Goal: Task Accomplishment & Management: Use online tool/utility

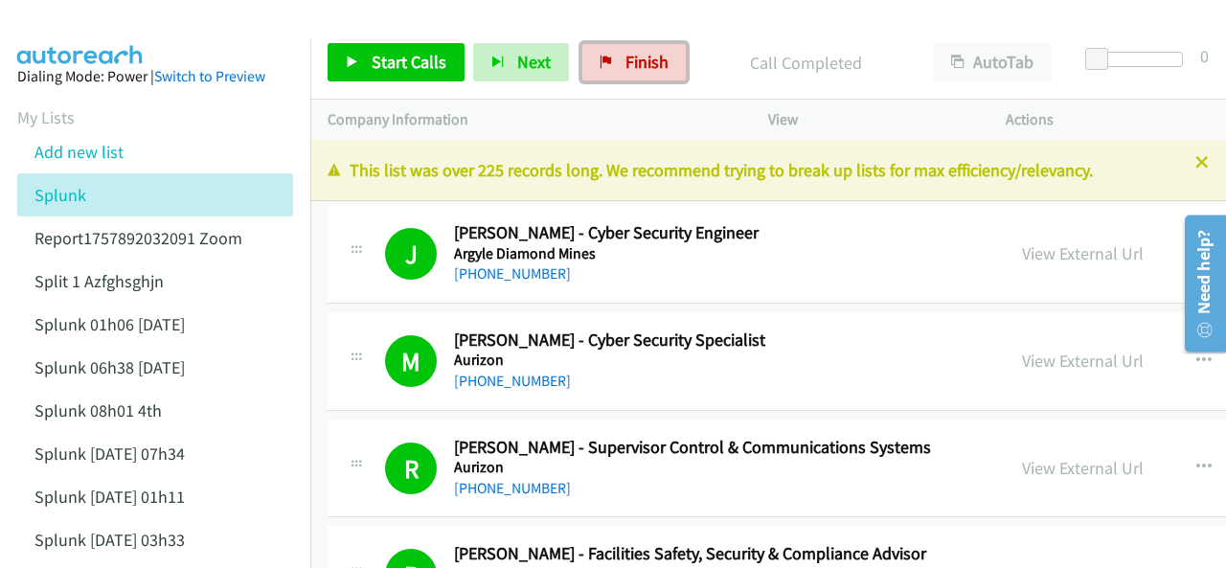
click at [634, 70] on span "Finish" at bounding box center [646, 62] width 43 height 22
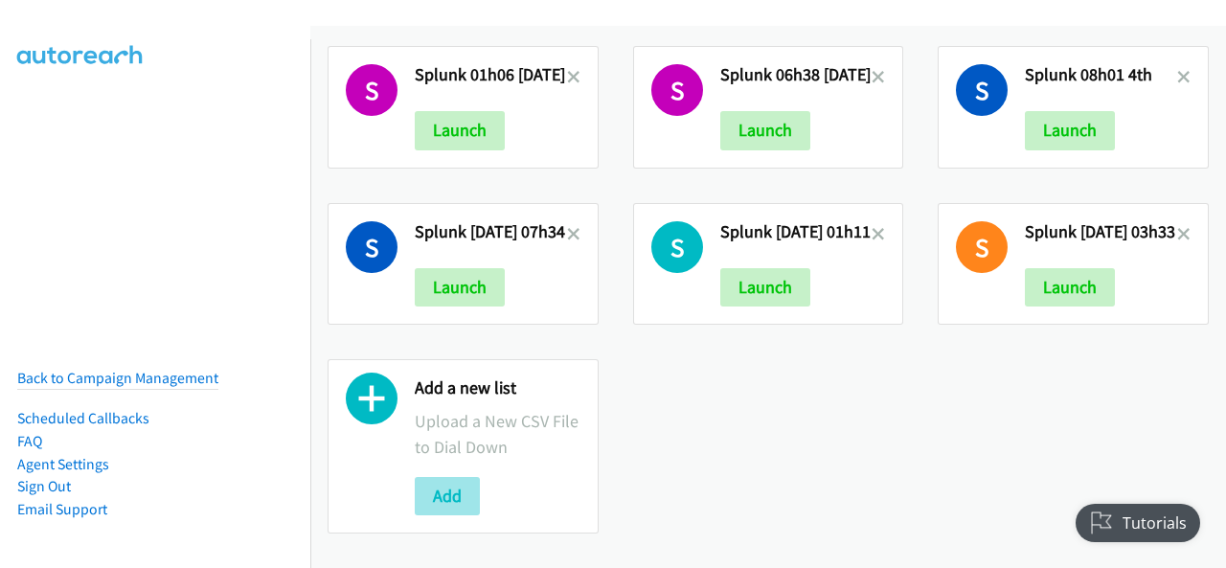
click at [414, 480] on div "Add a new list Upload a New CSV File to Dial Down Add" at bounding box center [463, 446] width 271 height 174
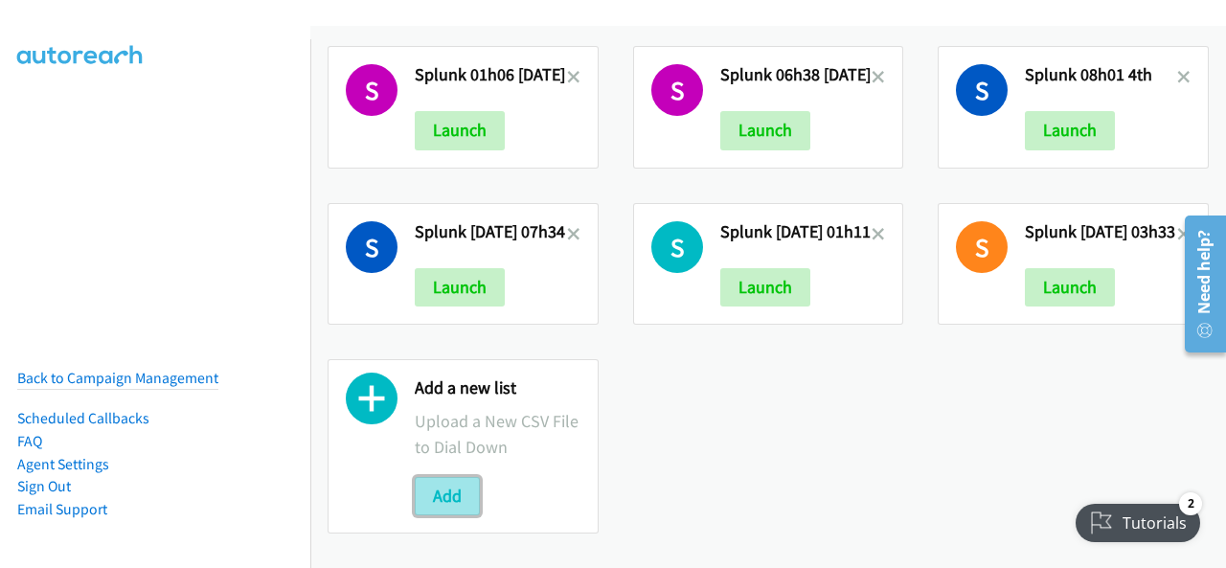
click at [442, 478] on button "Add" at bounding box center [447, 496] width 65 height 38
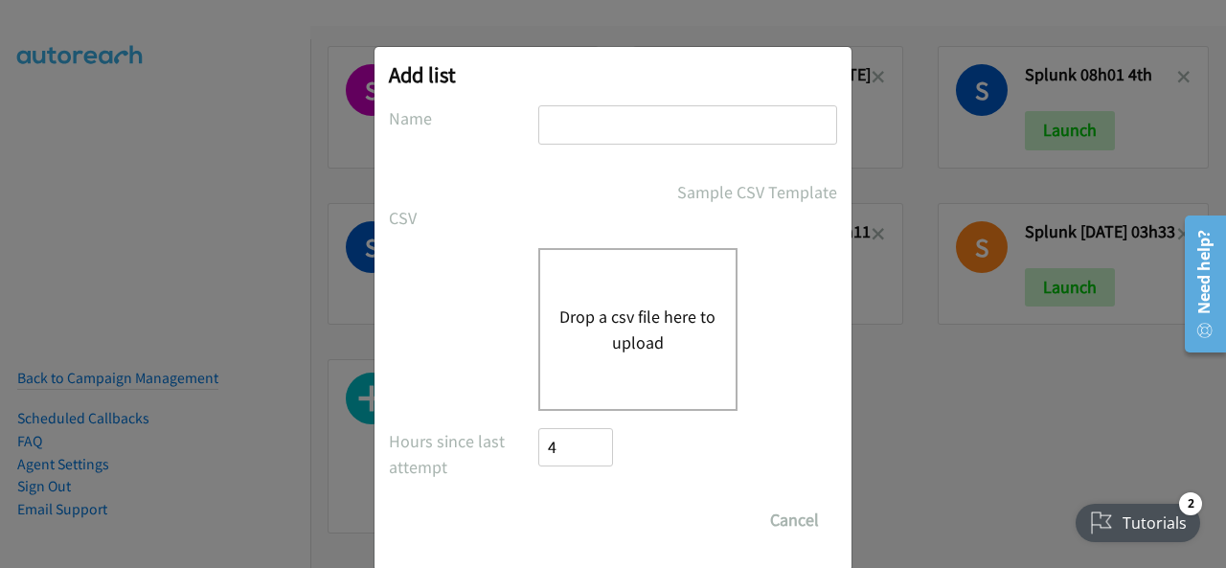
click at [575, 127] on input "text" at bounding box center [687, 124] width 299 height 39
paste input "Justin Lennert + Splunk FY26Q1 CS - SEC LSN - AU 18th sep"
type input "Justin Lennert + Splunk FY26Q1 CS - SEC LSN - AU 18th sep"
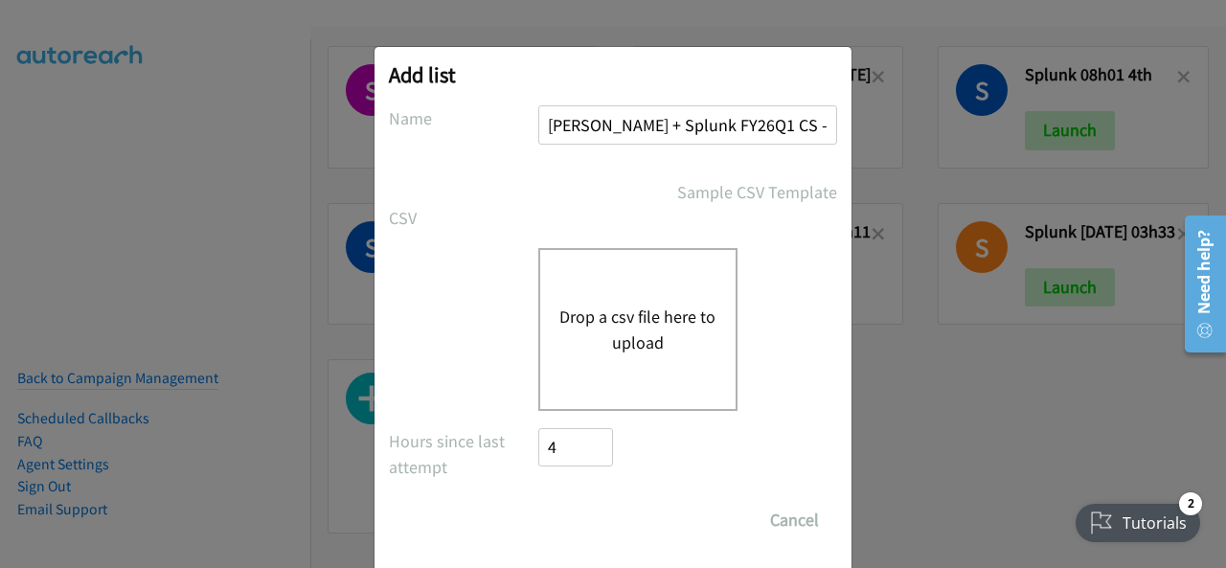
click at [590, 323] on button "Drop a csv file here to upload" at bounding box center [637, 330] width 157 height 52
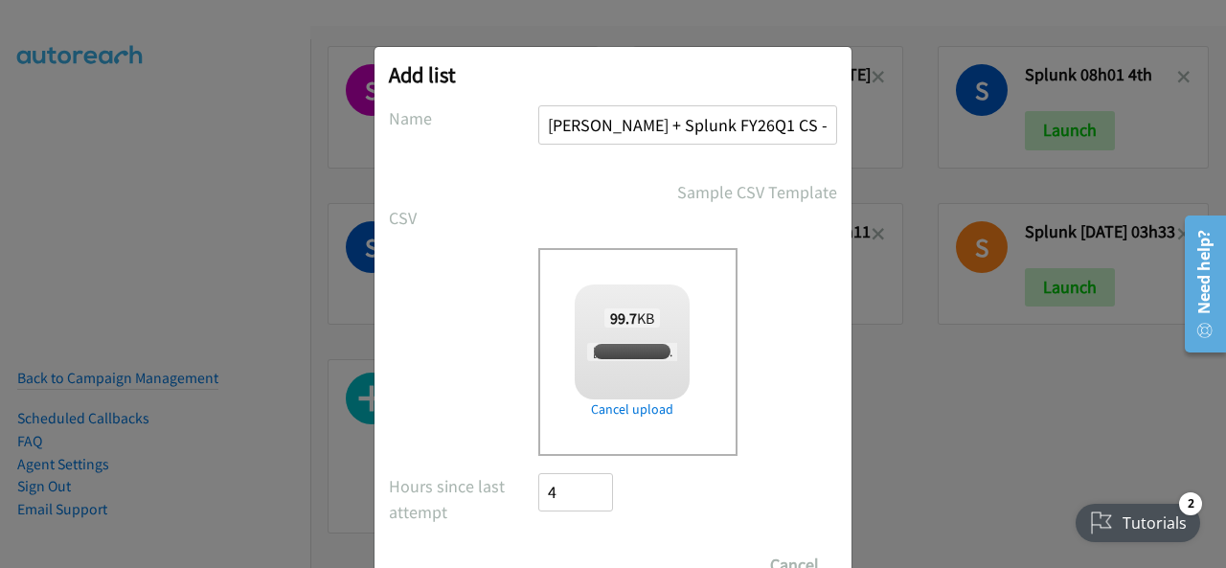
checkbox input "true"
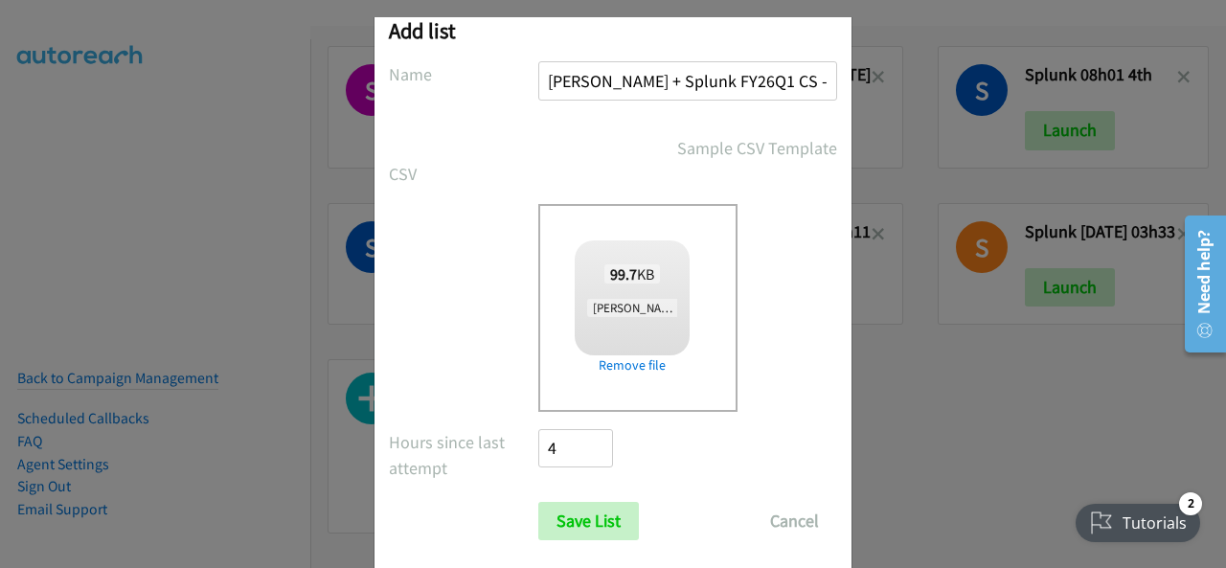
scroll to position [77, 0]
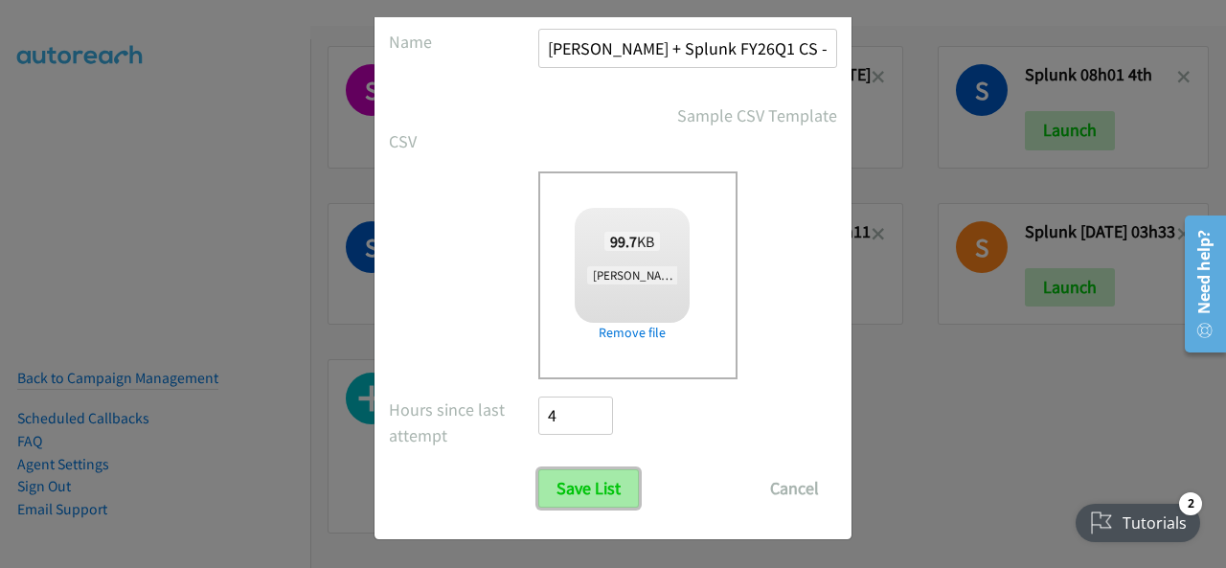
click at [590, 486] on input "Save List" at bounding box center [588, 488] width 101 height 38
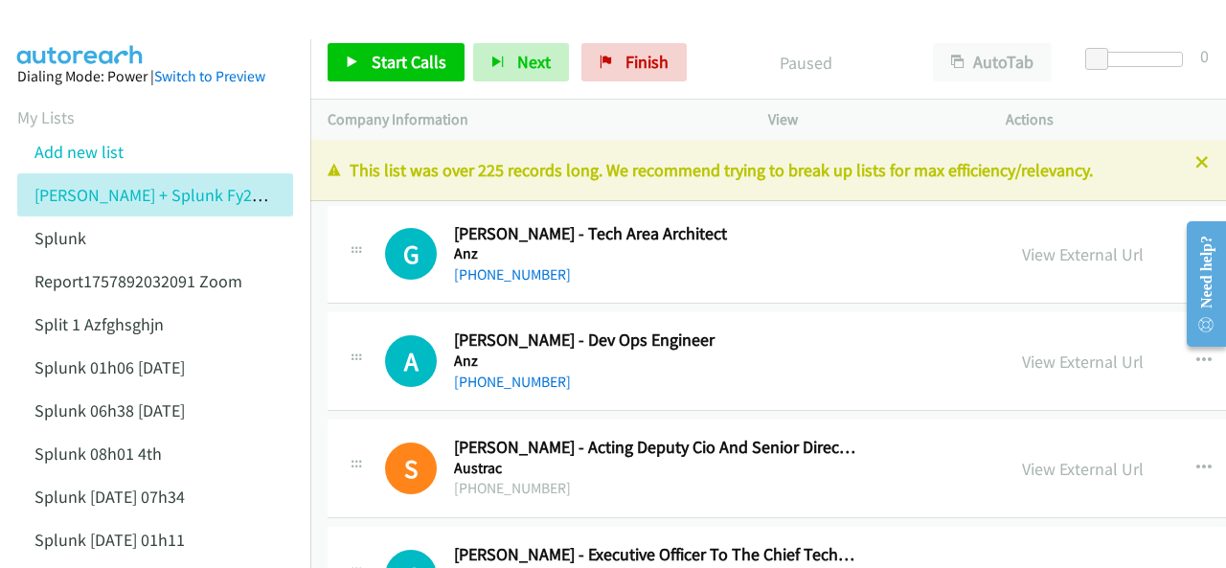
click at [1195, 169] on icon at bounding box center [1201, 163] width 13 height 13
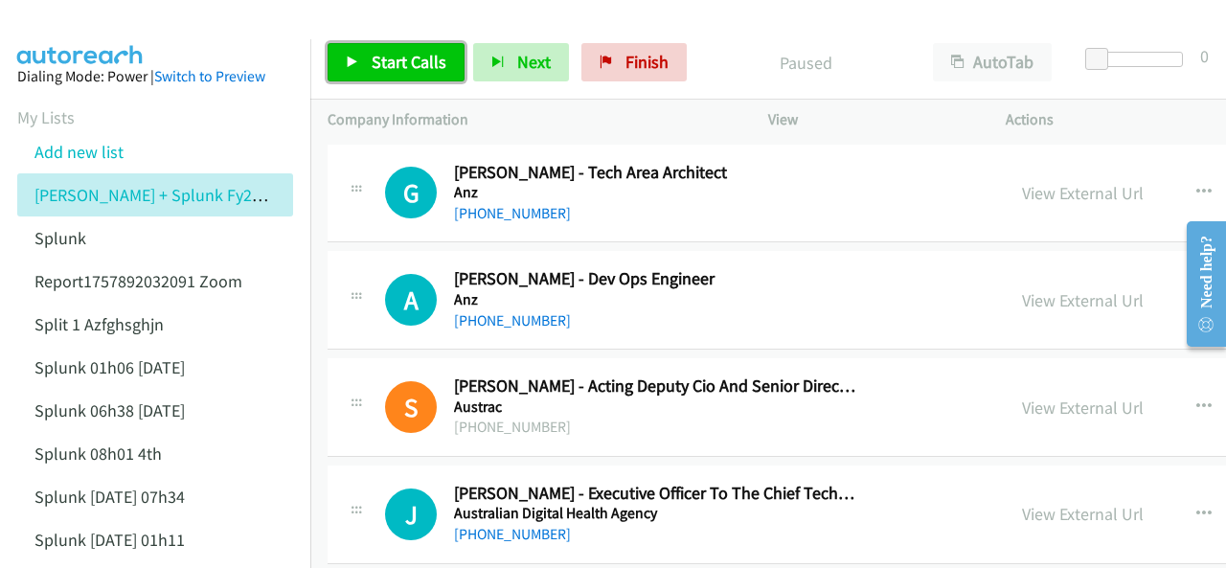
click at [383, 56] on span "Start Calls" at bounding box center [409, 62] width 75 height 22
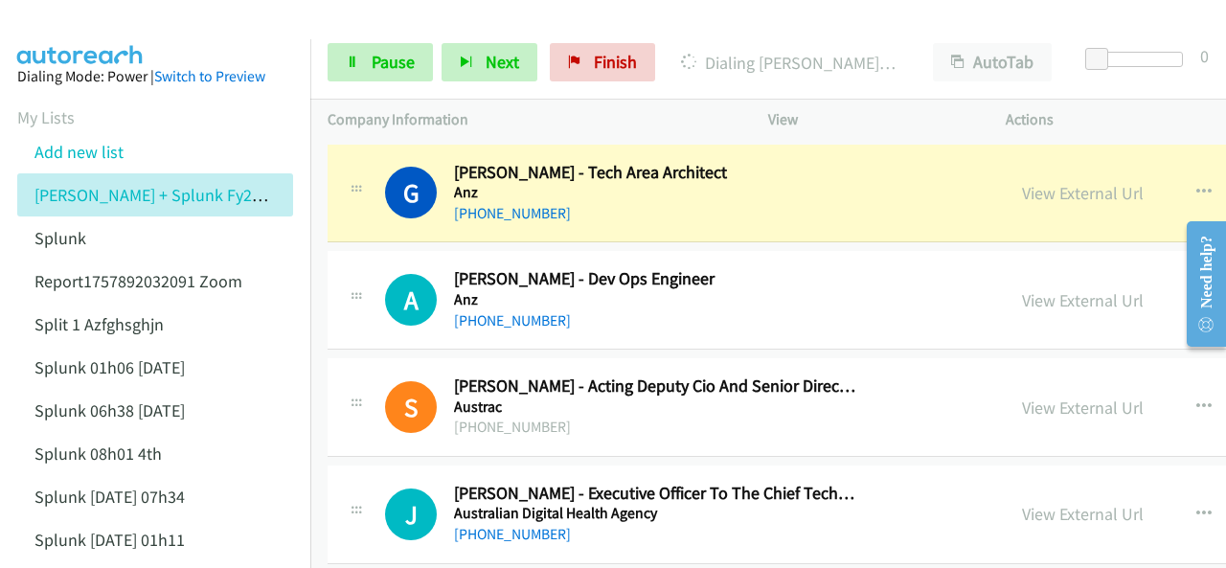
drag, startPoint x: 61, startPoint y: 25, endPoint x: 79, endPoint y: 26, distance: 18.2
click at [61, 25] on img at bounding box center [81, 33] width 144 height 67
click at [79, 17] on img at bounding box center [81, 33] width 144 height 67
click at [1022, 193] on link "View External Url" at bounding box center [1083, 193] width 122 height 22
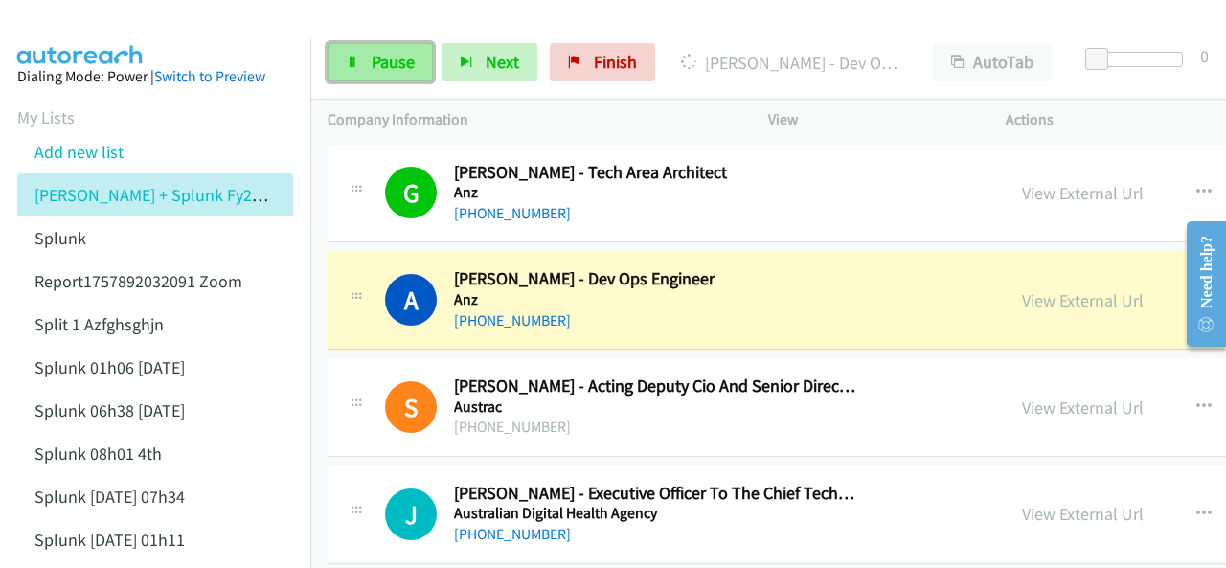
click at [382, 70] on span "Pause" at bounding box center [393, 62] width 43 height 22
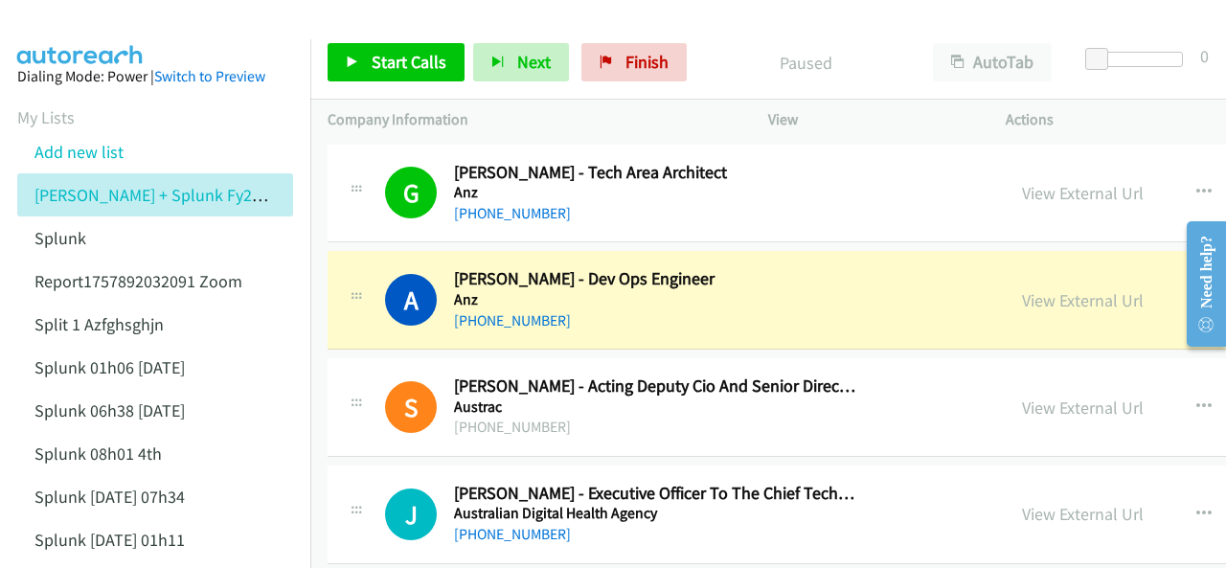
click at [92, 23] on img at bounding box center [81, 33] width 144 height 67
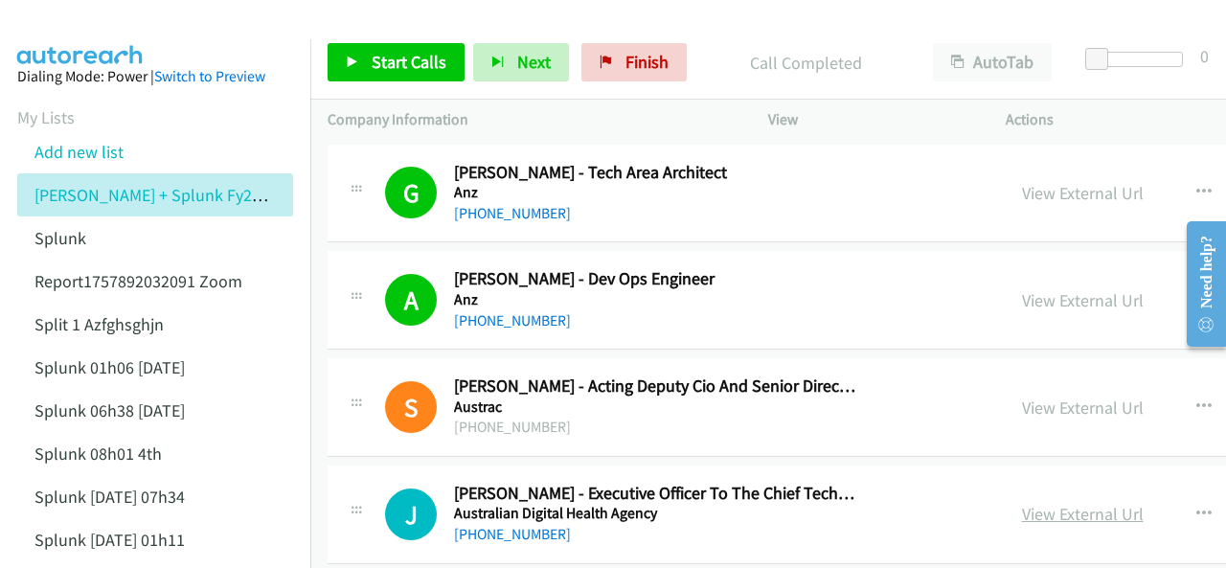
click at [1022, 514] on link "View External Url" at bounding box center [1083, 514] width 122 height 22
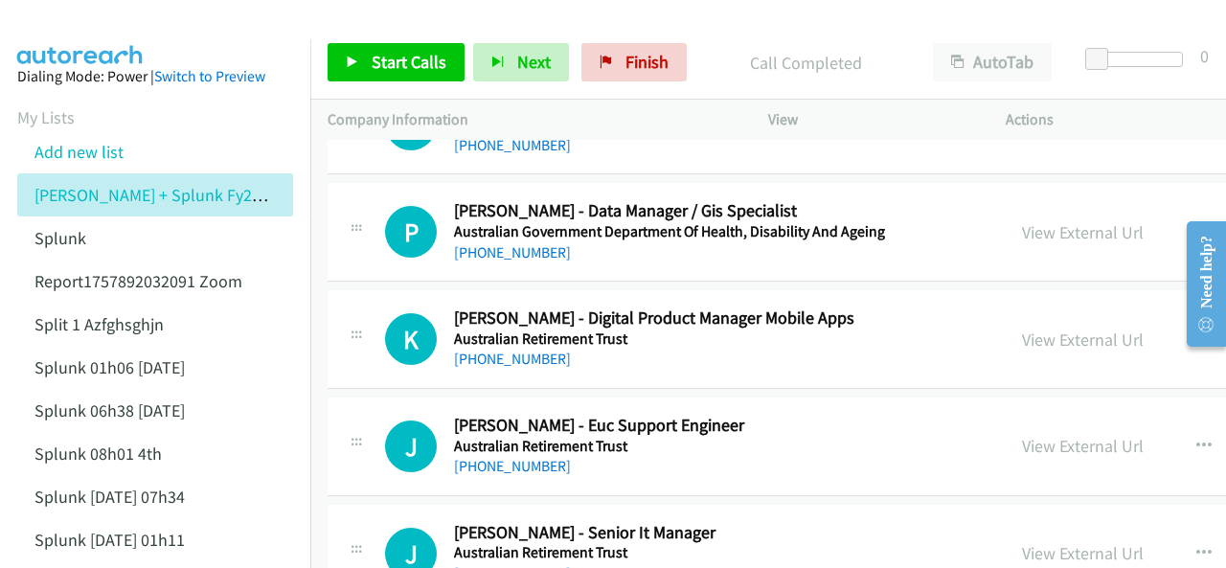
scroll to position [670, 0]
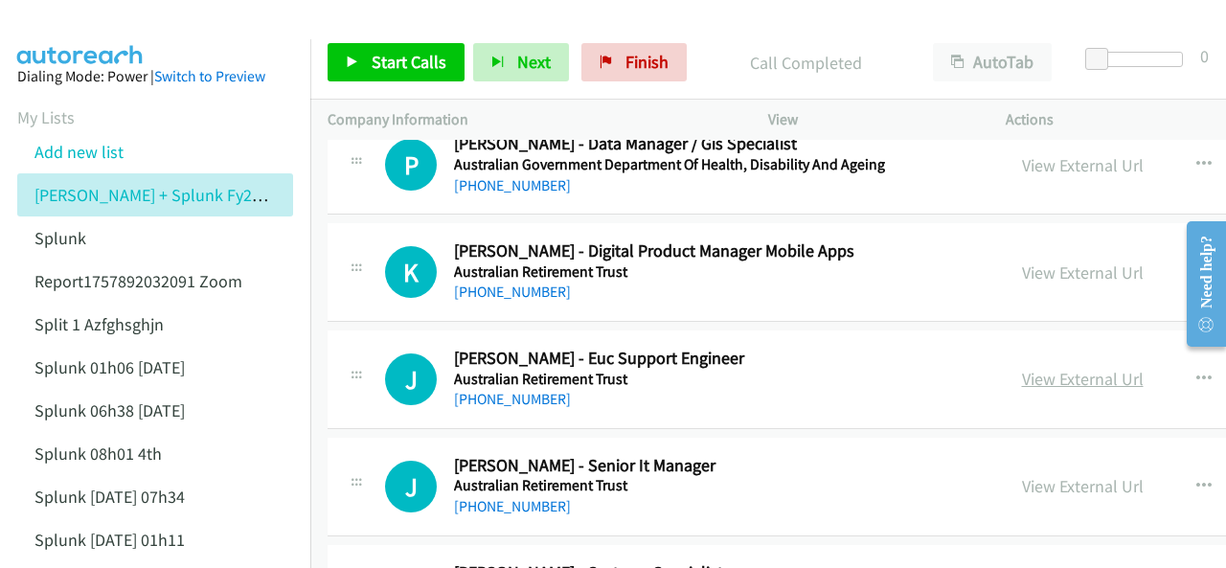
click at [1022, 379] on link "View External Url" at bounding box center [1083, 379] width 122 height 22
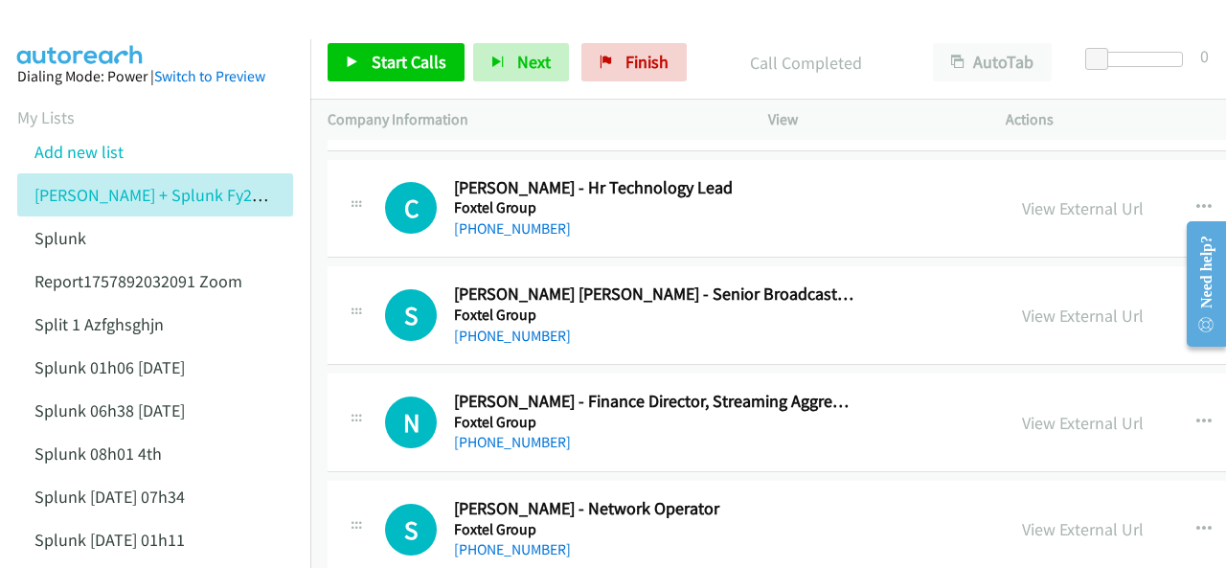
scroll to position [5842, 0]
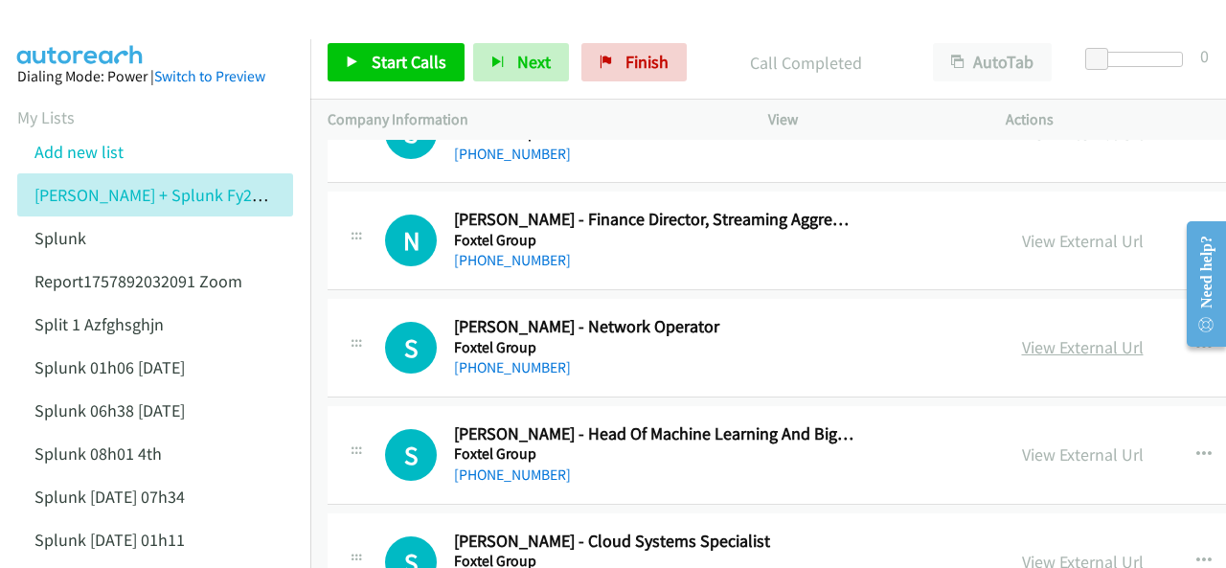
click at [1022, 336] on link "View External Url" at bounding box center [1083, 347] width 122 height 22
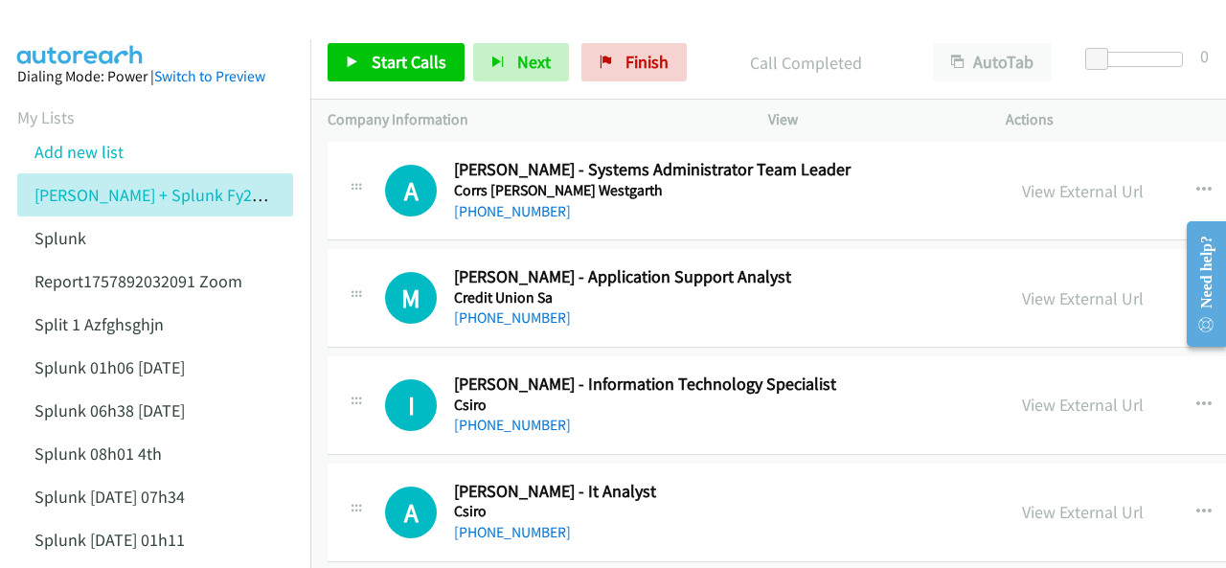
scroll to position [2586, 0]
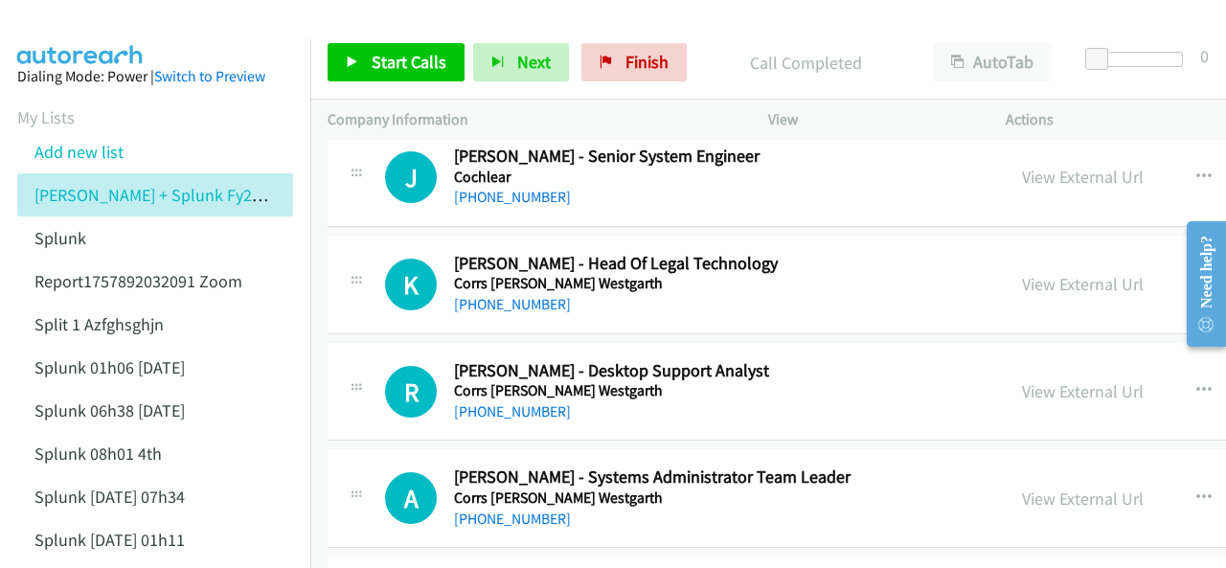
click at [58, 18] on img at bounding box center [81, 33] width 144 height 67
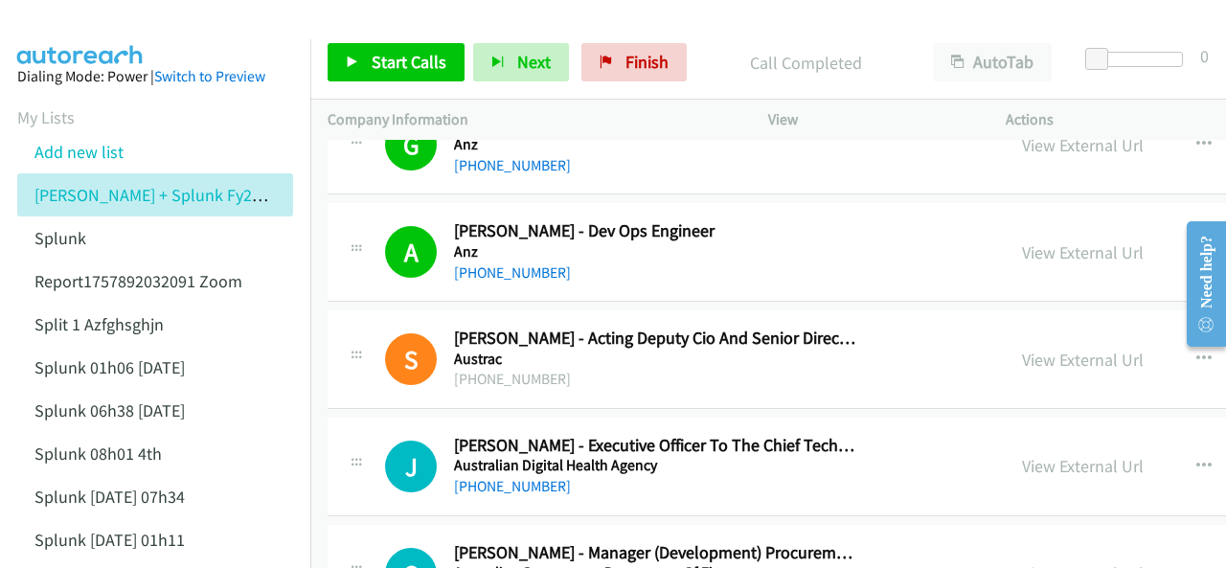
scroll to position [0, 0]
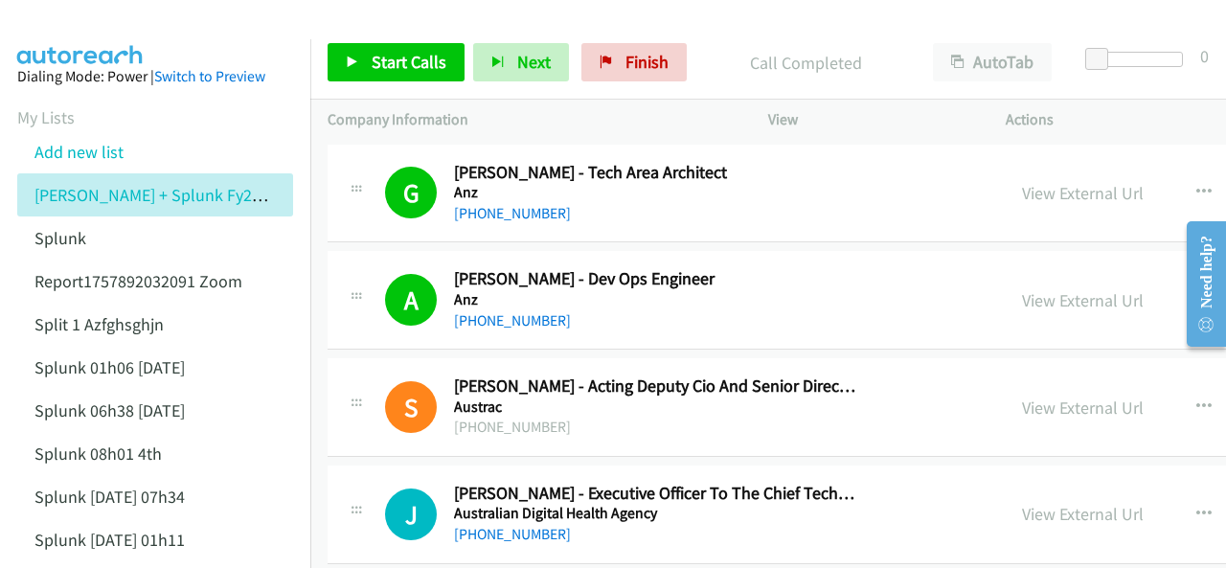
click at [99, 18] on img at bounding box center [81, 33] width 144 height 67
click at [1022, 514] on link "View External Url" at bounding box center [1083, 514] width 122 height 22
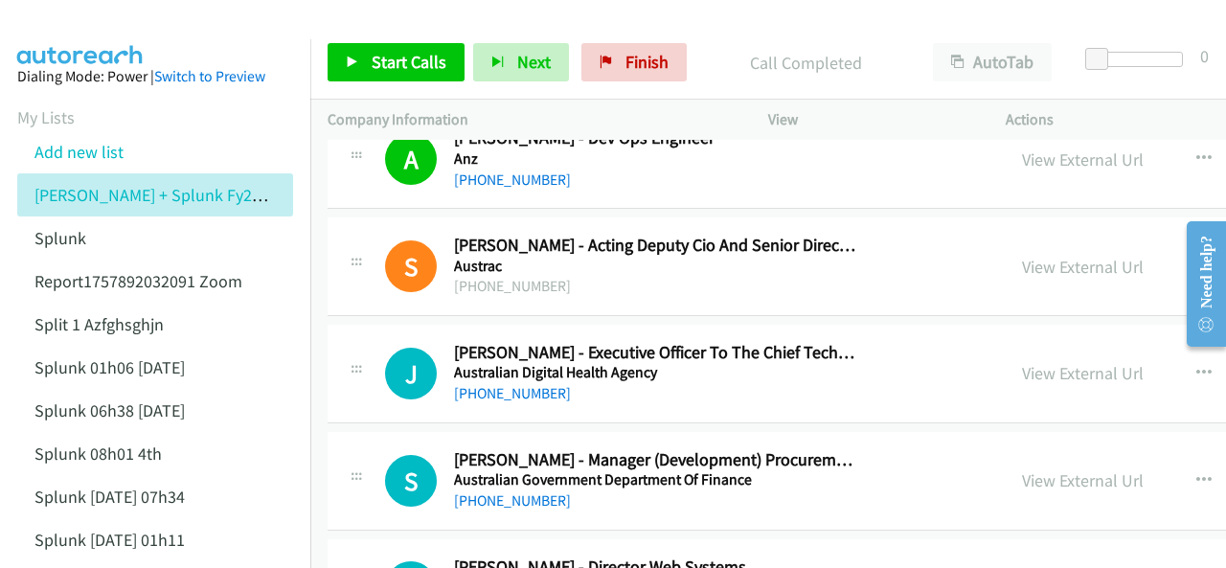
scroll to position [192, 0]
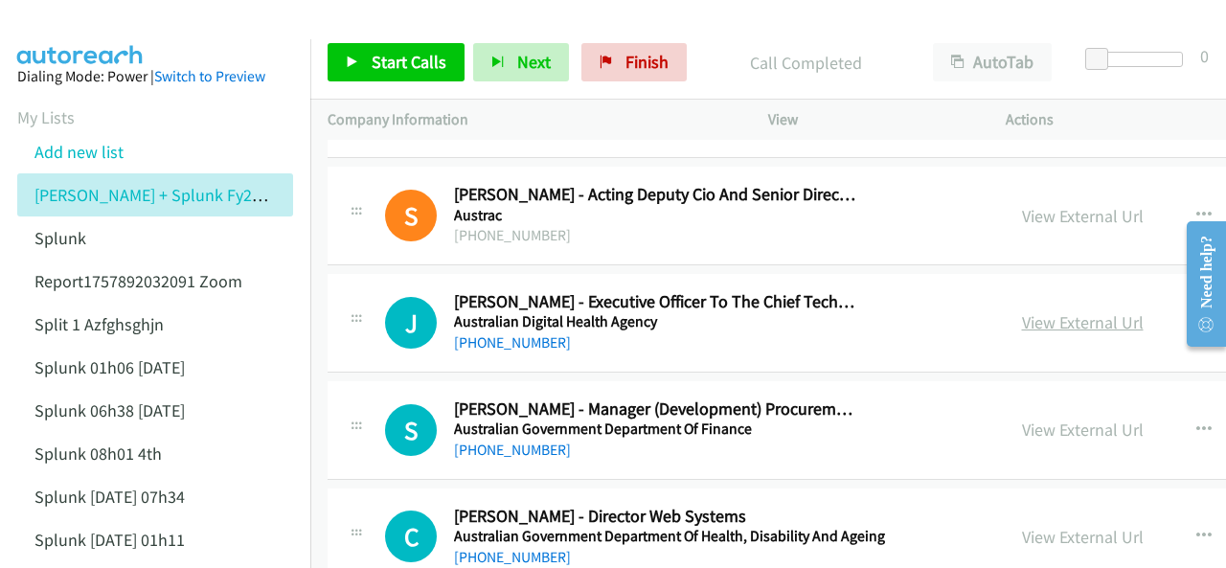
click at [1022, 323] on link "View External Url" at bounding box center [1083, 322] width 122 height 22
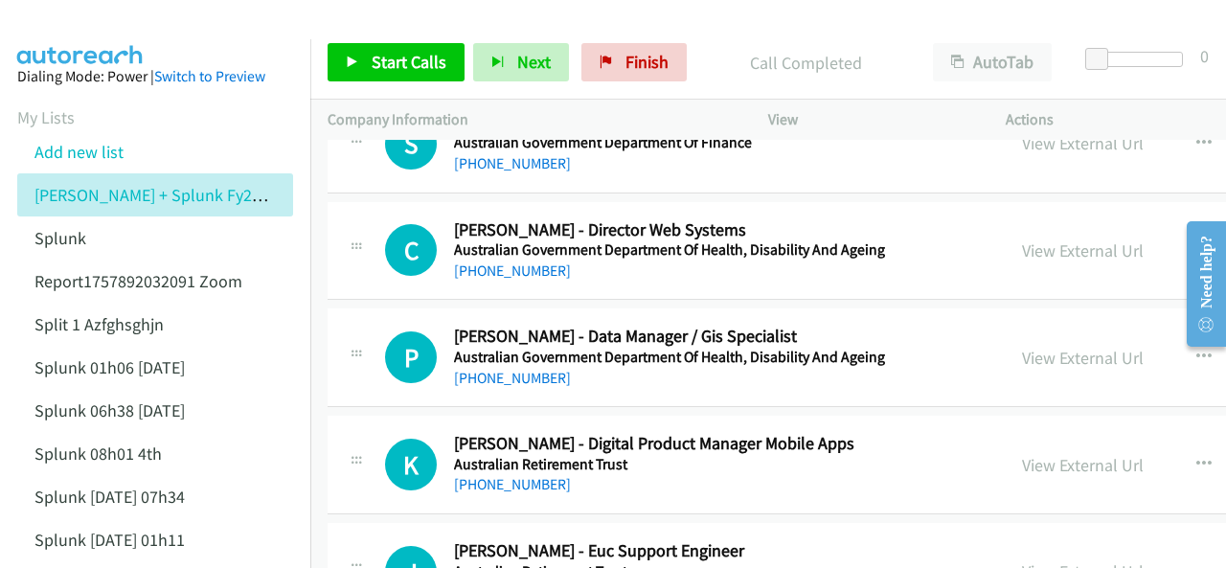
scroll to position [479, 0]
click at [1022, 457] on link "View External Url" at bounding box center [1083, 464] width 122 height 22
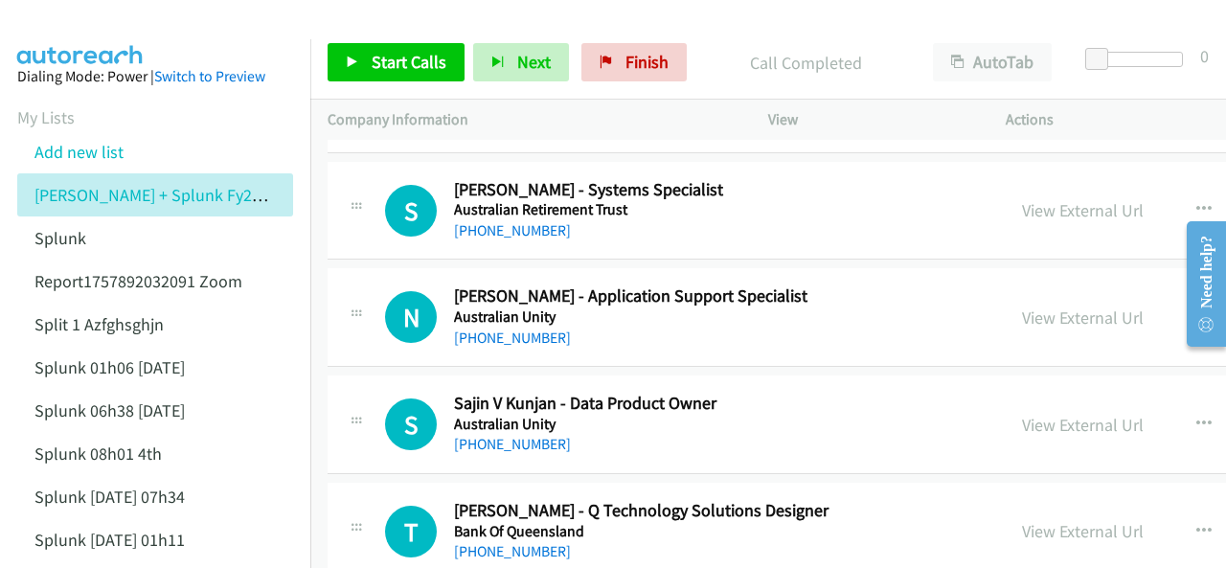
scroll to position [1628, 0]
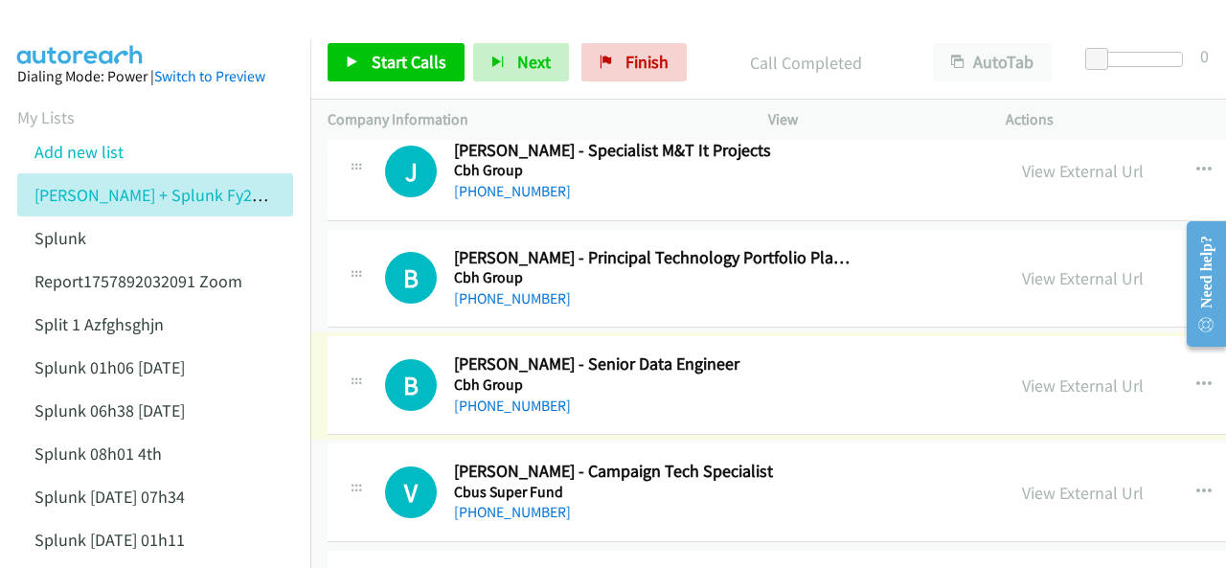
click at [1022, 383] on link "View External Url" at bounding box center [1083, 385] width 122 height 22
